Goal: Task Accomplishment & Management: Manage account settings

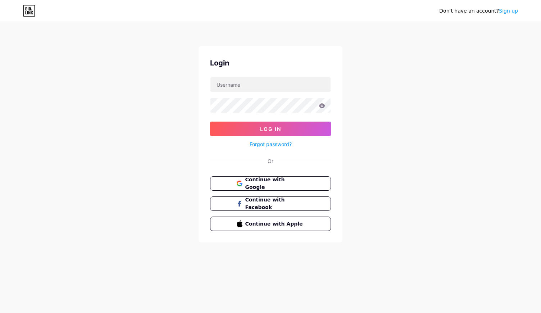
type input "[PERSON_NAME][EMAIL_ADDRESS][DOMAIN_NAME]"
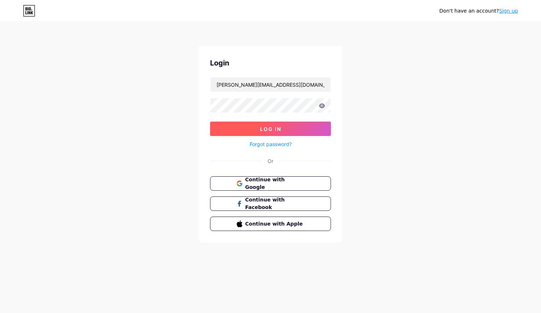
click at [237, 129] on button "Log In" at bounding box center [270, 129] width 121 height 14
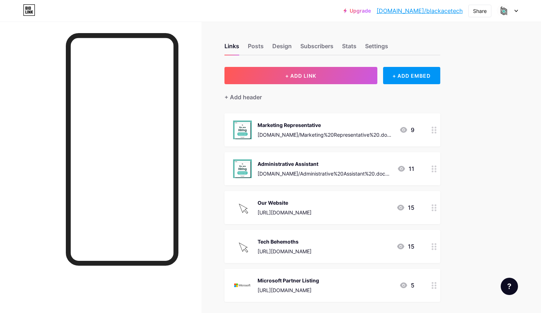
click at [436, 131] on icon at bounding box center [434, 130] width 5 height 7
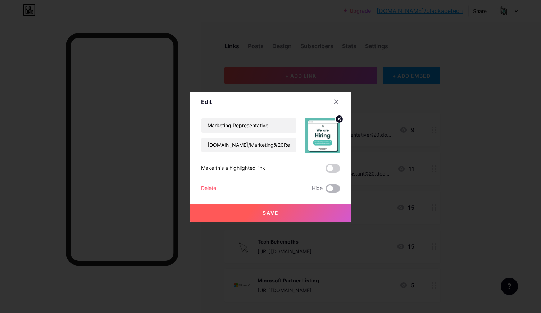
click at [333, 189] on span at bounding box center [333, 188] width 14 height 9
click at [326, 190] on input "checkbox" at bounding box center [326, 190] width 0 height 0
click at [318, 209] on button "Save" at bounding box center [271, 212] width 162 height 17
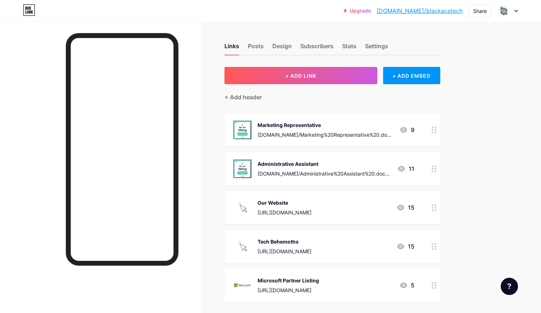
click at [434, 170] on icon at bounding box center [434, 168] width 5 height 7
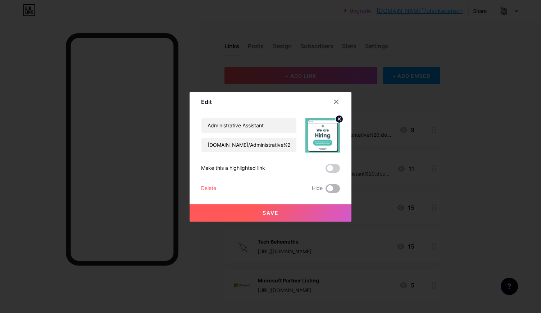
click at [333, 190] on span at bounding box center [333, 188] width 14 height 9
click at [326, 190] on input "checkbox" at bounding box center [326, 190] width 0 height 0
click at [271, 213] on span "Save" at bounding box center [271, 213] width 16 height 6
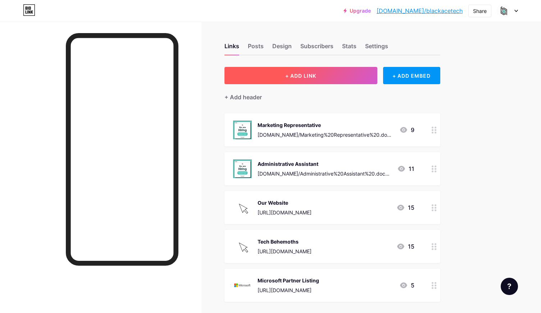
click at [292, 78] on span "+ ADD LINK" at bounding box center [300, 76] width 31 height 6
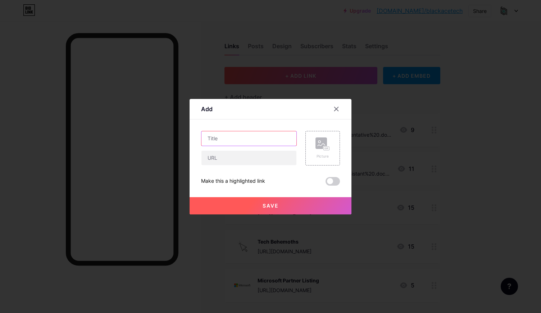
click at [243, 140] on input "text" at bounding box center [248, 138] width 95 height 14
type input "Flutter Application Developer"
click at [323, 152] on div "Picture" at bounding box center [322, 148] width 14 height 22
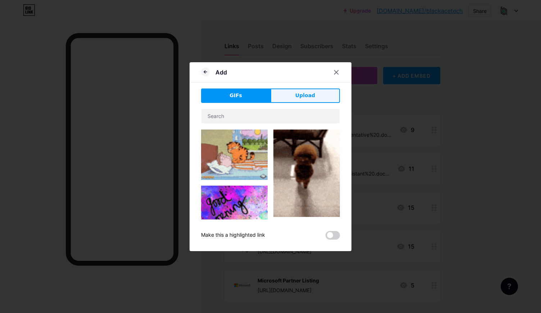
click at [298, 95] on span "Upload" at bounding box center [305, 96] width 20 height 8
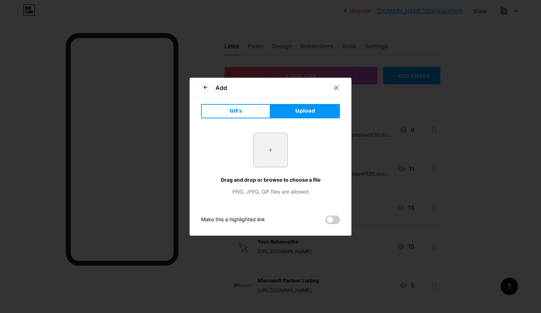
click at [277, 143] on input "file" at bounding box center [271, 150] width 34 height 34
type input "C:\fakepath\hiriing.png"
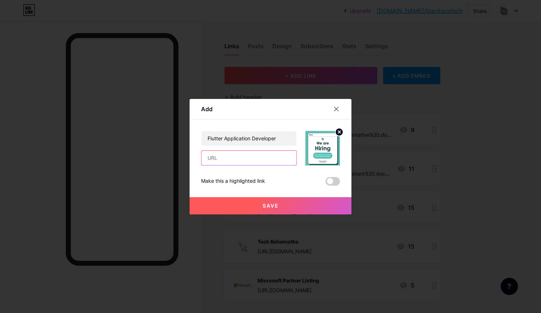
click at [246, 159] on input "text" at bounding box center [248, 158] width 95 height 14
paste input "file.blackace.tech/Flutter+Application+Developer+-+JD.docx.pdf"
type input "file.blackace.tech/Flutter+Application+Developer+-+JD.docx.pdf"
click at [283, 205] on button "Save" at bounding box center [271, 205] width 162 height 17
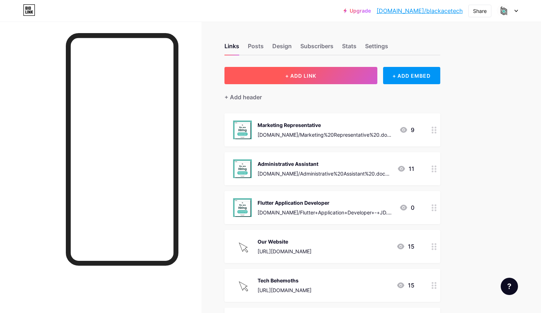
click at [316, 73] on span "+ ADD LINK" at bounding box center [300, 76] width 31 height 6
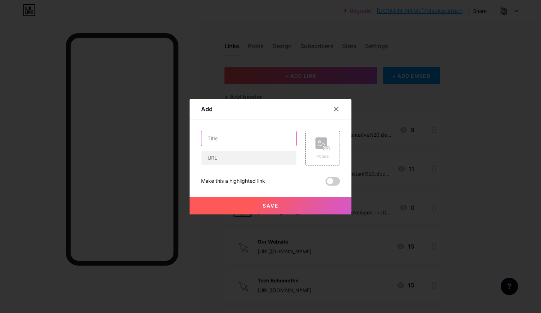
click at [224, 139] on input "text" at bounding box center [248, 138] width 95 height 14
type input "Node.Js Backend Developer"
click at [321, 147] on rect at bounding box center [321, 143] width 12 height 12
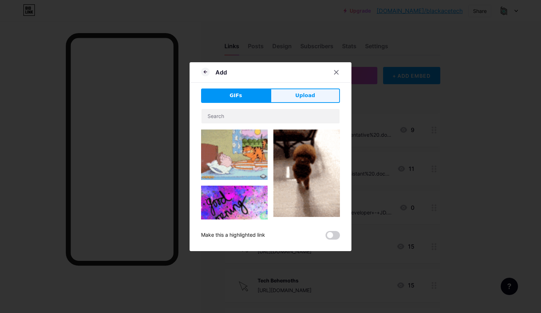
click at [310, 95] on span "Upload" at bounding box center [305, 96] width 20 height 8
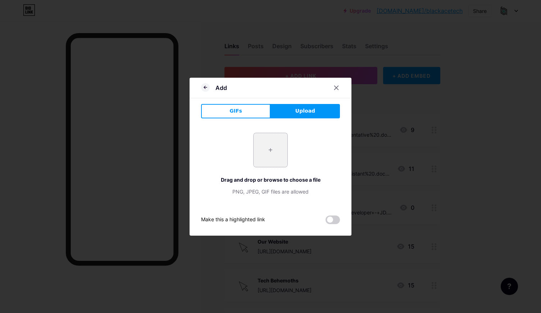
click at [265, 149] on input "file" at bounding box center [271, 150] width 34 height 34
type input "C:\fakepath\hiriing.png"
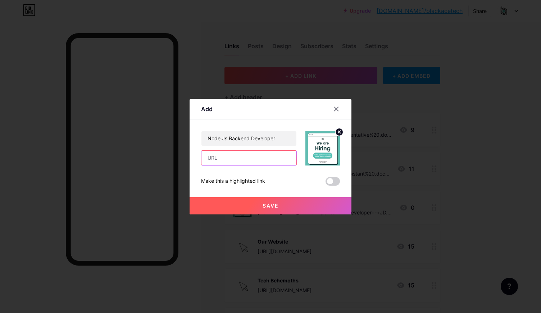
click at [222, 161] on input "text" at bounding box center [248, 158] width 95 height 14
paste input "file.blackace.tech/Node.js+Back-End+Developer+-+JD.docx.pdf"
type input "file.blackace.tech/Node.js+Back-End+Developer+-+JD.docx.pdf"
click at [290, 208] on button "Save" at bounding box center [271, 205] width 162 height 17
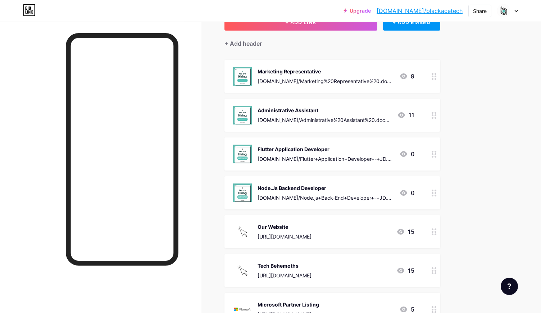
scroll to position [0, 0]
